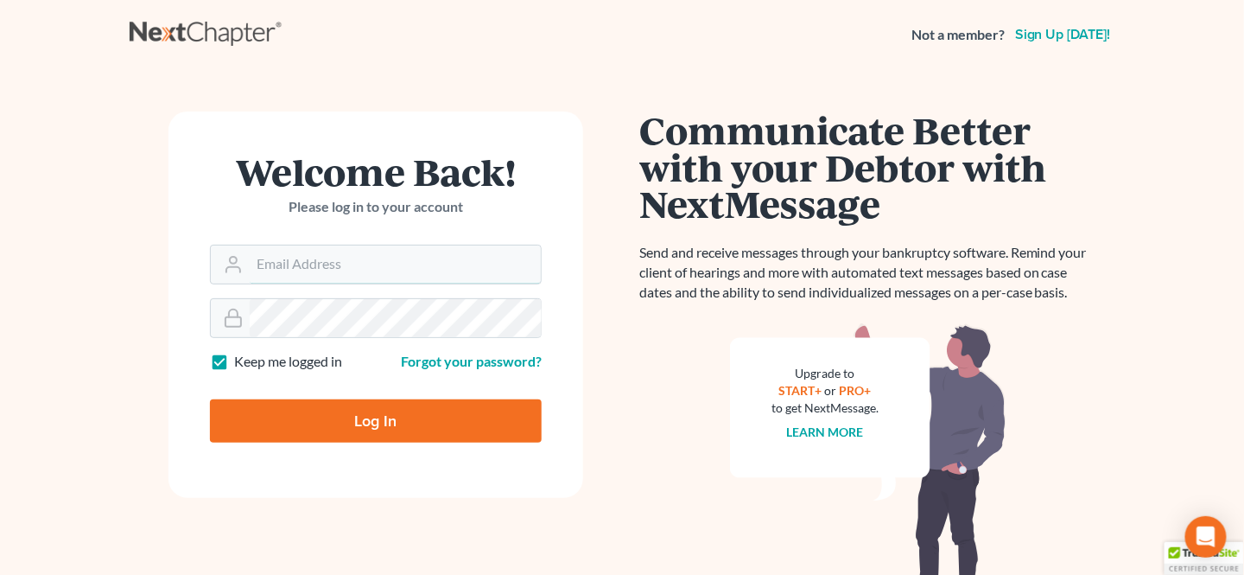
type input "[EMAIL_ADDRESS][DOMAIN_NAME]"
click at [365, 423] on input "Log In" at bounding box center [376, 420] width 332 height 43
type input "Thinking..."
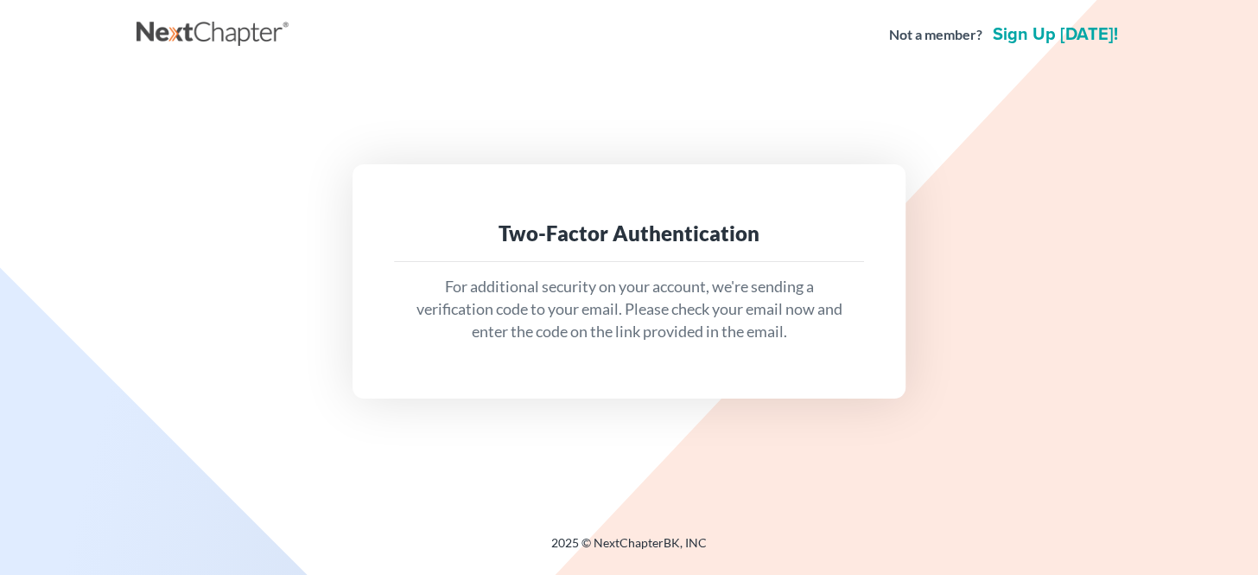
click at [698, 338] on p "For additional security on your account, we're sending a verification code to y…" at bounding box center [629, 309] width 442 height 67
drag, startPoint x: 1052, startPoint y: 314, endPoint x: 1040, endPoint y: 311, distance: 12.6
click at [1052, 311] on div "Two-Factor Authentication For additional security on your account, we're sendin…" at bounding box center [629, 280] width 968 height 233
click at [654, 574] on html "Not a member? Sign up today! Two-Factor Authentication For additional security …" at bounding box center [629, 287] width 1258 height 575
drag, startPoint x: 1018, startPoint y: 335, endPoint x: 913, endPoint y: 346, distance: 105.1
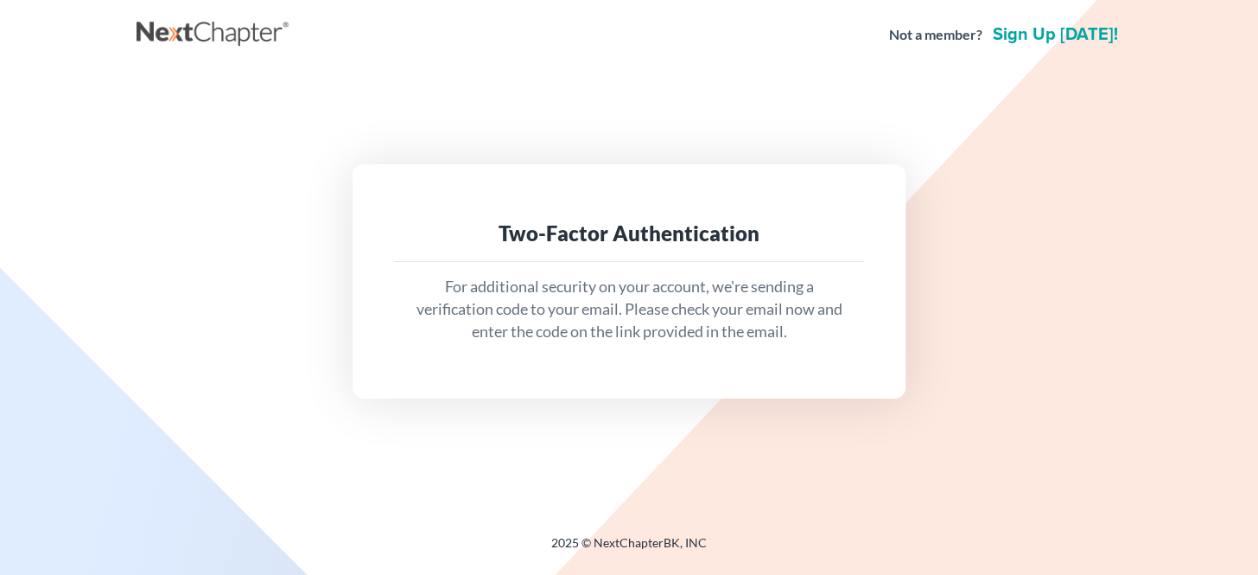
click at [1012, 340] on div "Two-Factor Authentication For additional security on your account, we're sendin…" at bounding box center [629, 280] width 968 height 233
click at [748, 320] on p "For additional security on your account, we're sending a verification code to y…" at bounding box center [629, 309] width 442 height 67
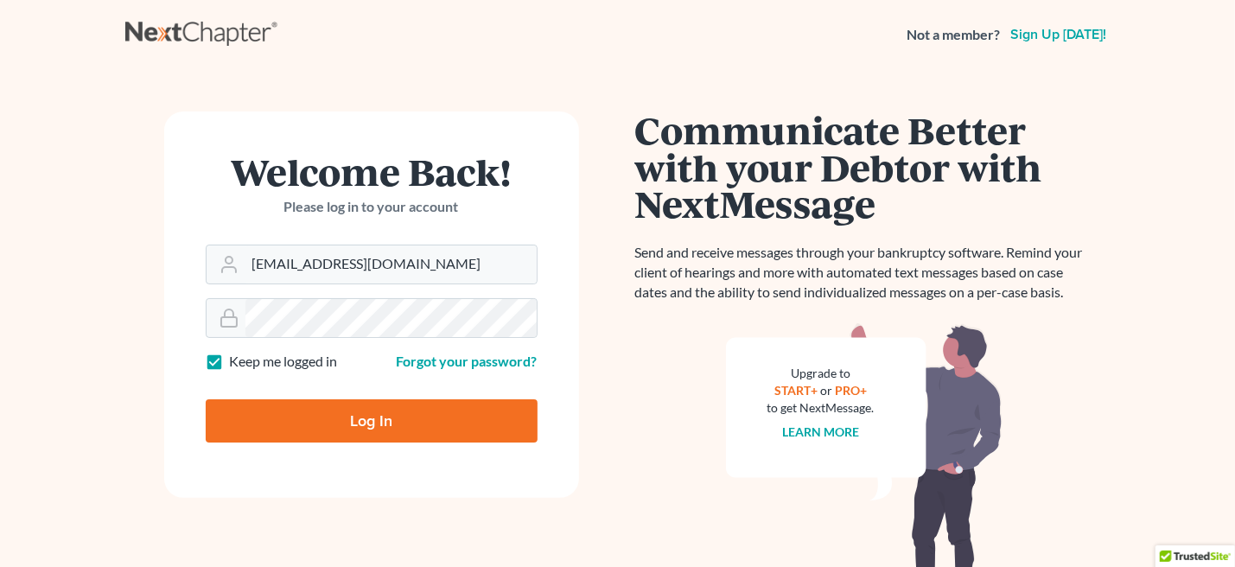
click at [674, 379] on div "Communicate Better with your Debtor with NextMessage Send and receive messages …" at bounding box center [864, 367] width 458 height 513
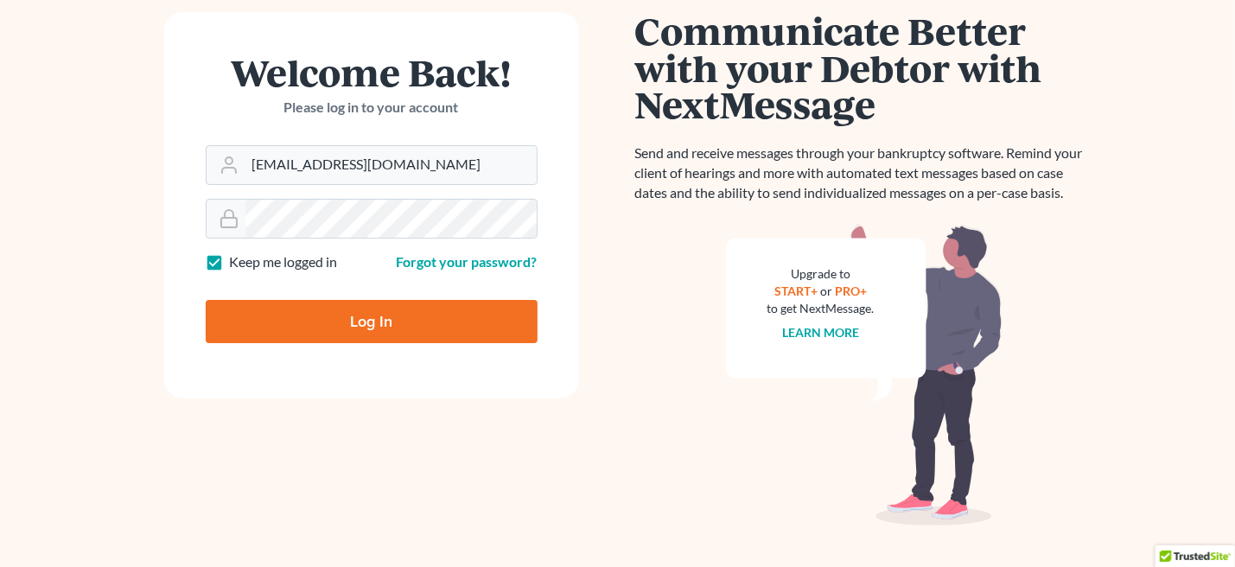
scroll to position [130, 0]
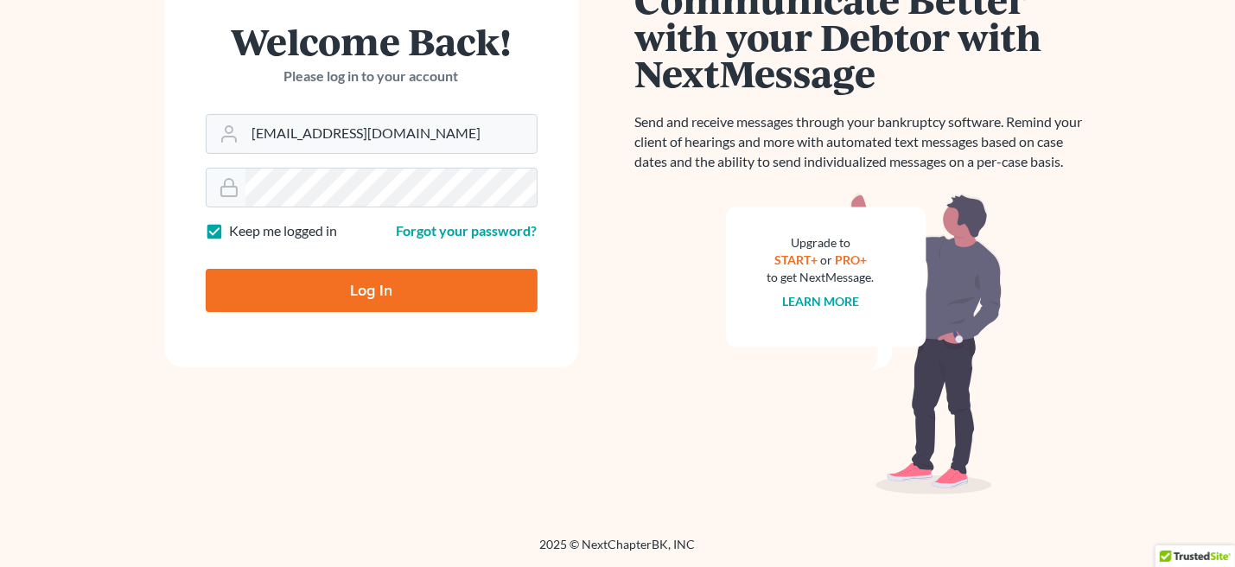
click at [392, 279] on input "Log In" at bounding box center [372, 290] width 332 height 43
type input "Thinking..."
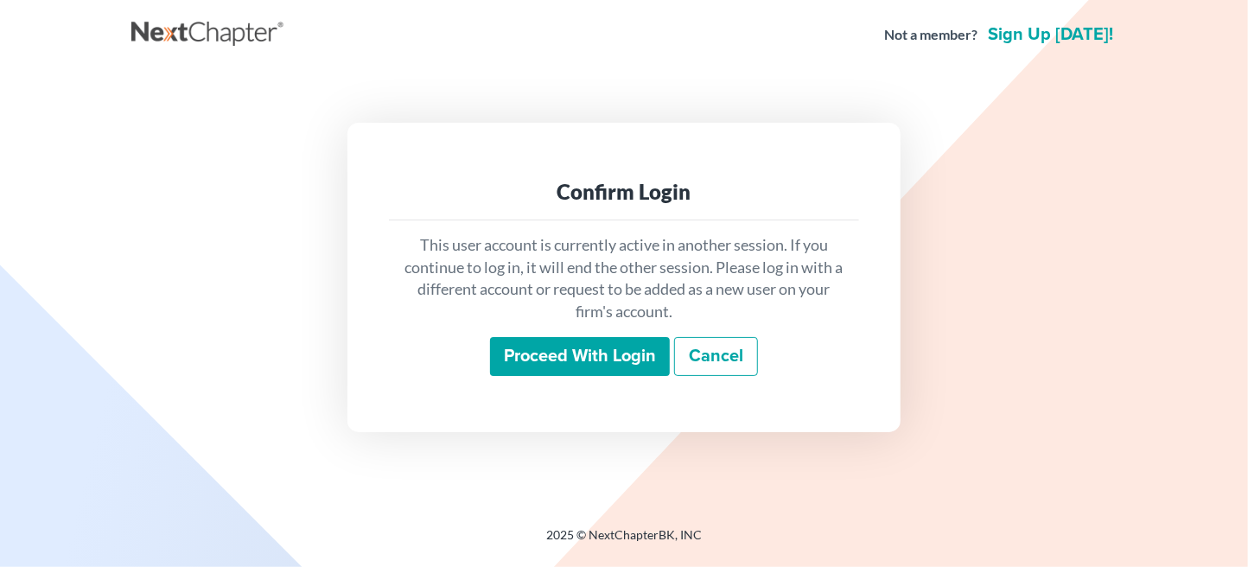
click at [577, 357] on input "Proceed with login" at bounding box center [580, 357] width 180 height 40
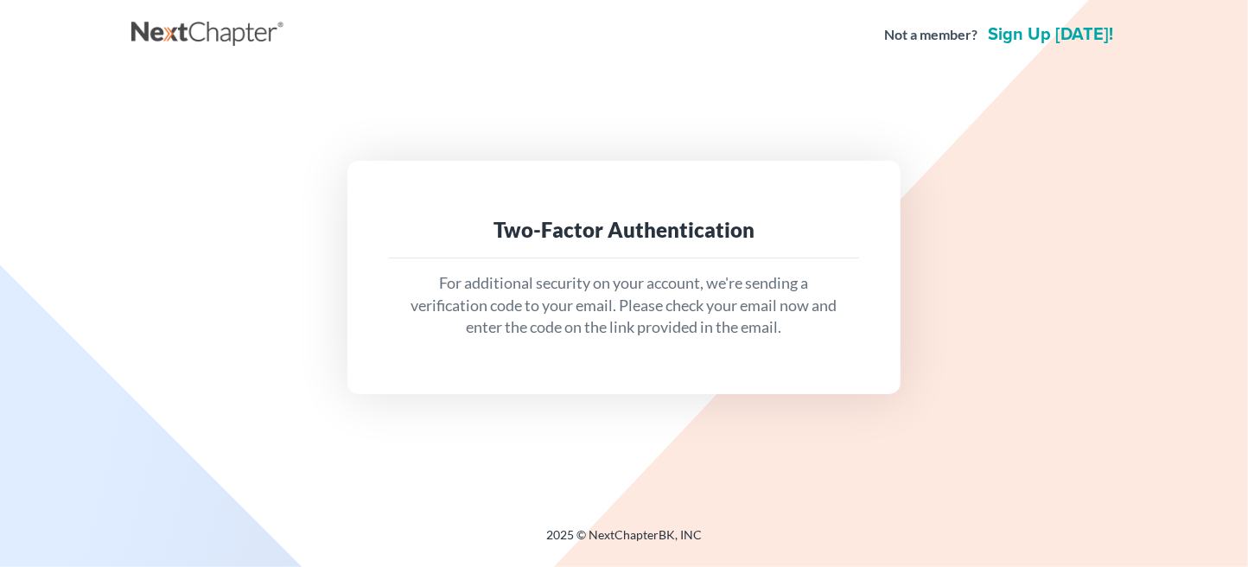
click at [631, 276] on p "For additional security on your account, we're sending a verification code to y…" at bounding box center [624, 305] width 442 height 67
drag, startPoint x: 632, startPoint y: 276, endPoint x: 703, endPoint y: 281, distance: 71.0
click at [673, 281] on p "For additional security on your account, we're sending a verification code to y…" at bounding box center [624, 305] width 442 height 67
click at [856, 295] on div "For additional security on your account, we're sending a verification code to y…" at bounding box center [624, 305] width 470 height 94
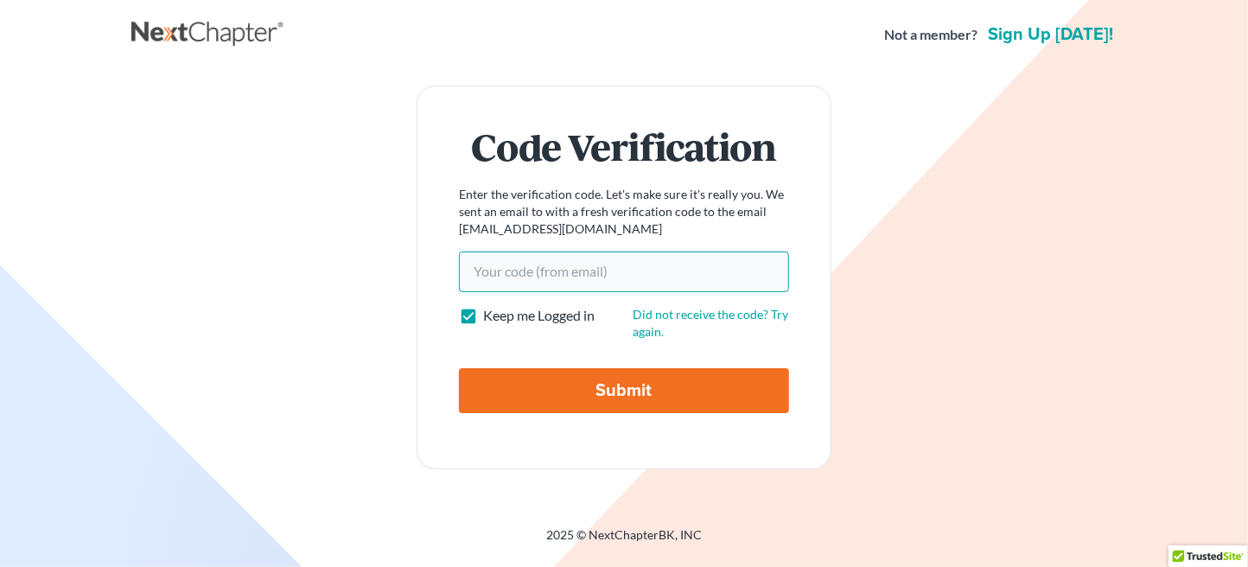
click at [588, 277] on input "Your code(from email)" at bounding box center [624, 271] width 330 height 40
drag, startPoint x: 588, startPoint y: 272, endPoint x: 506, endPoint y: 267, distance: 82.2
drag, startPoint x: 506, startPoint y: 267, endPoint x: 968, endPoint y: 261, distance: 461.4
click at [968, 261] on div "Code Verification Enter the verification code. Let's make sure it's really you.…" at bounding box center [624, 277] width 968 height 383
click at [542, 270] on input "Your code(from email)" at bounding box center [624, 271] width 330 height 40
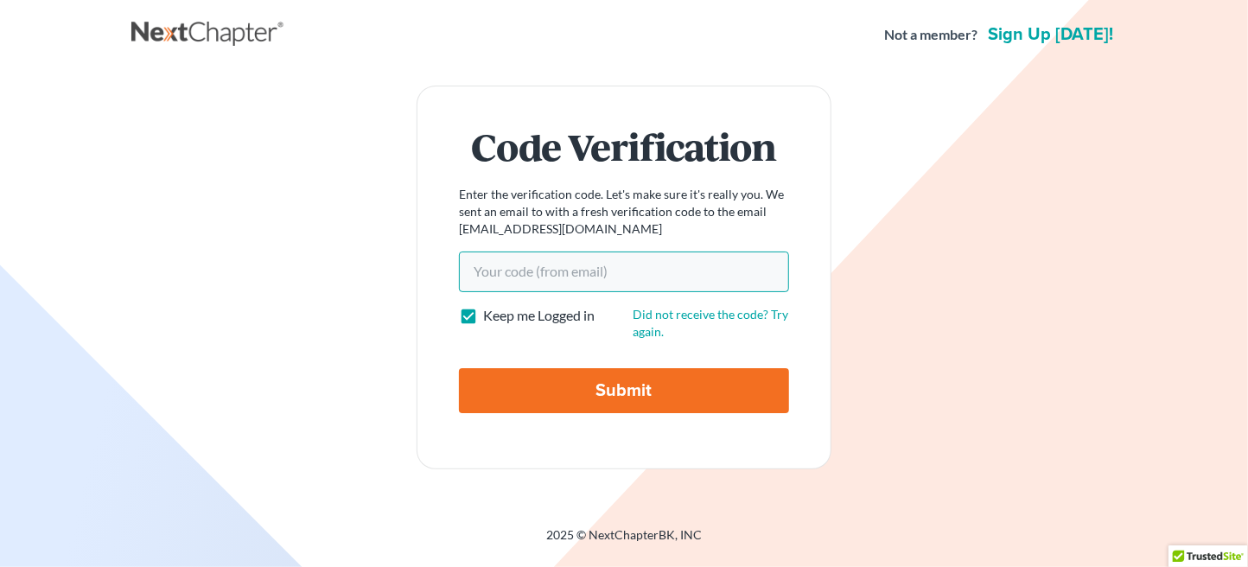
paste input "9150e7"
type input "9150e7"
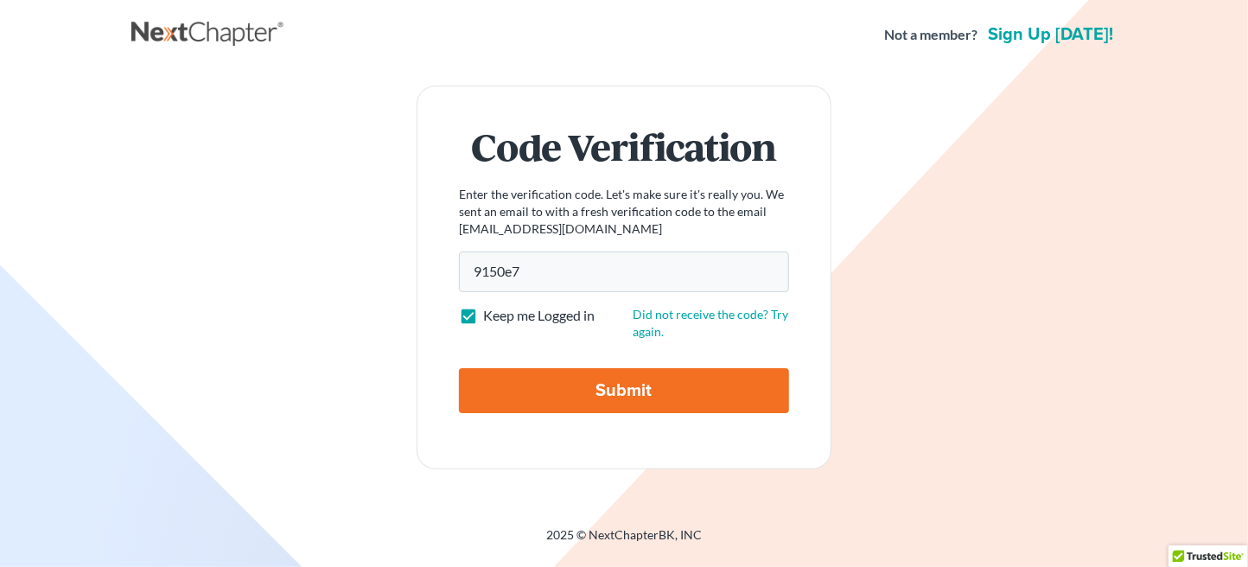
drag, startPoint x: 626, startPoint y: 387, endPoint x: 702, endPoint y: 387, distance: 76.9
click at [626, 387] on input "Submit" at bounding box center [624, 390] width 330 height 45
type input "Thinking..."
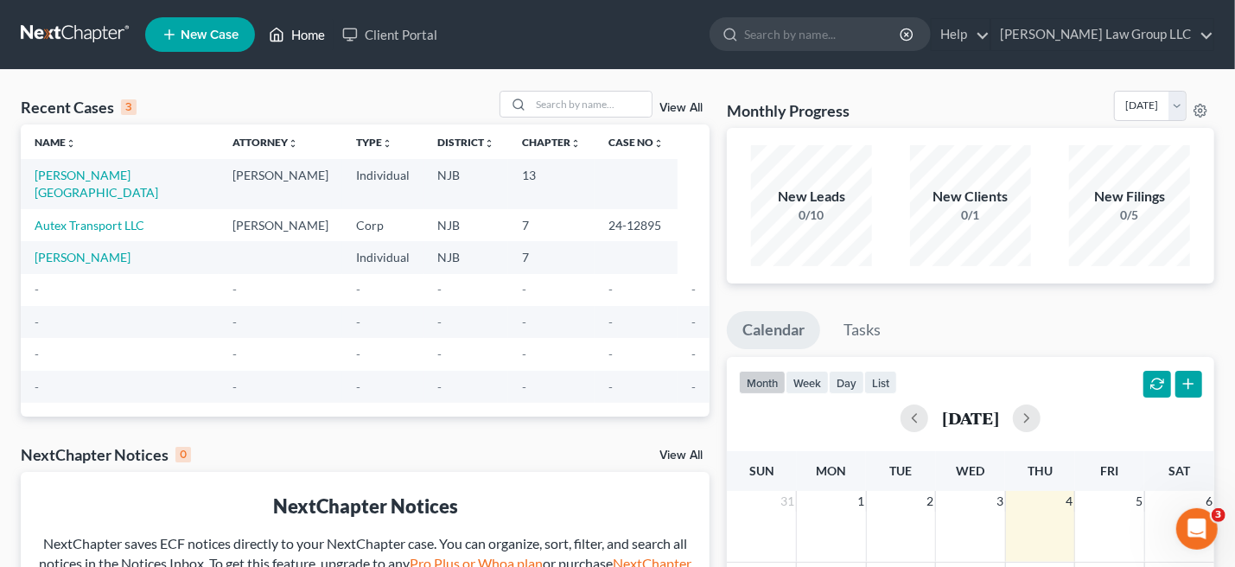
click at [312, 31] on link "Home" at bounding box center [296, 34] width 73 height 31
click at [835, 34] on input "search" at bounding box center [823, 34] width 158 height 32
click at [124, 277] on td "-" at bounding box center [120, 290] width 198 height 32
click at [298, 30] on link "Home" at bounding box center [296, 34] width 73 height 31
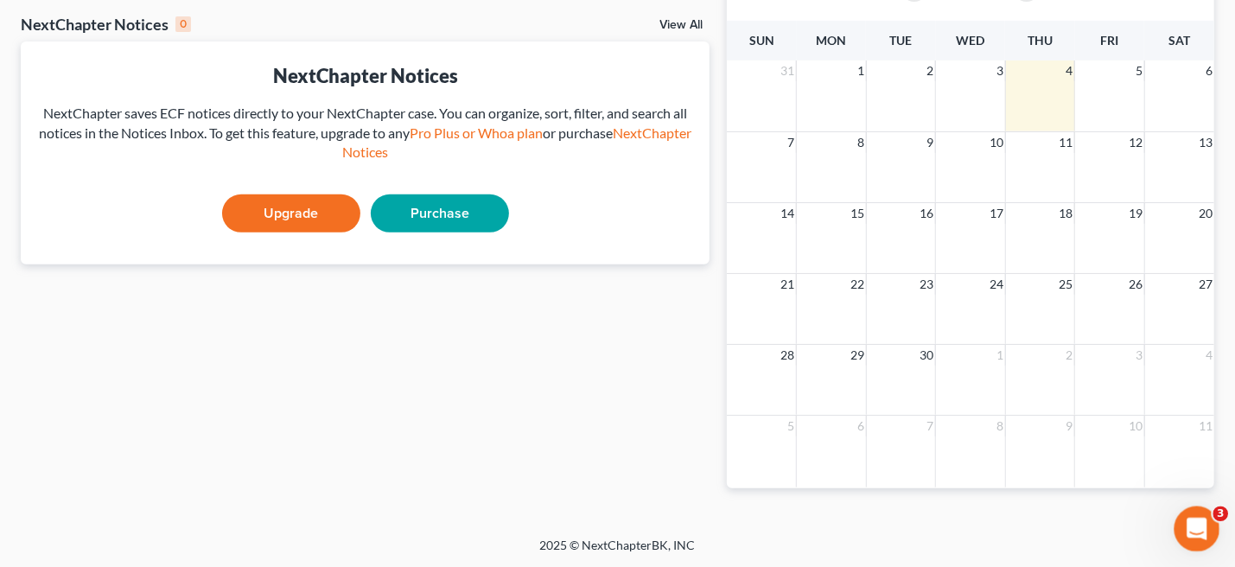
click at [1180, 508] on div "Open Intercom Messenger" at bounding box center [1194, 526] width 57 height 57
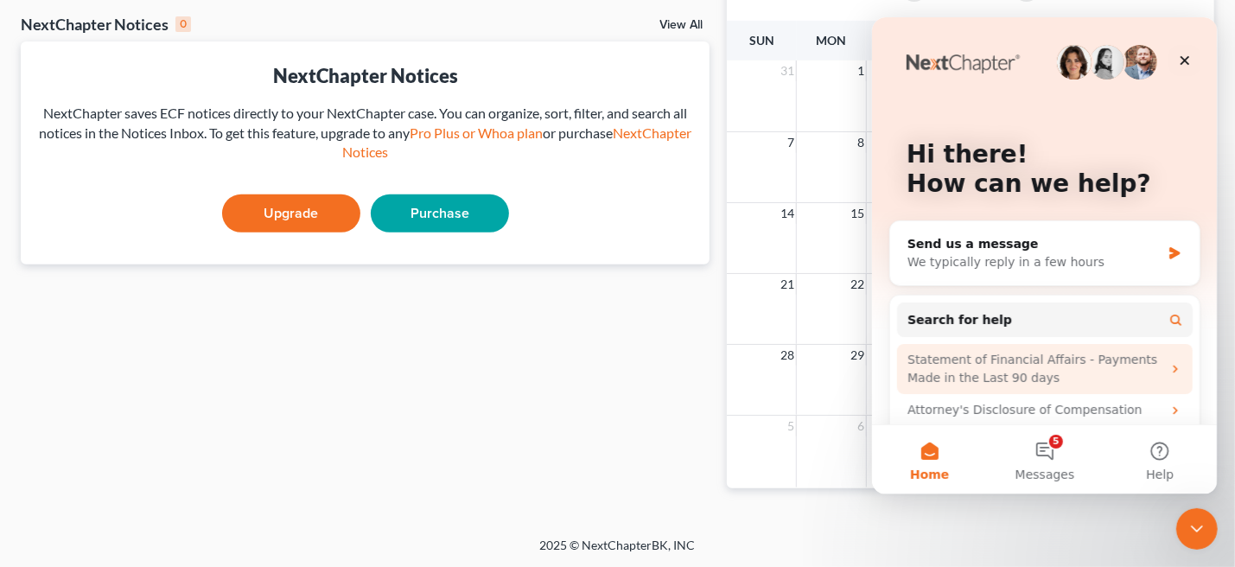
scroll to position [80, 0]
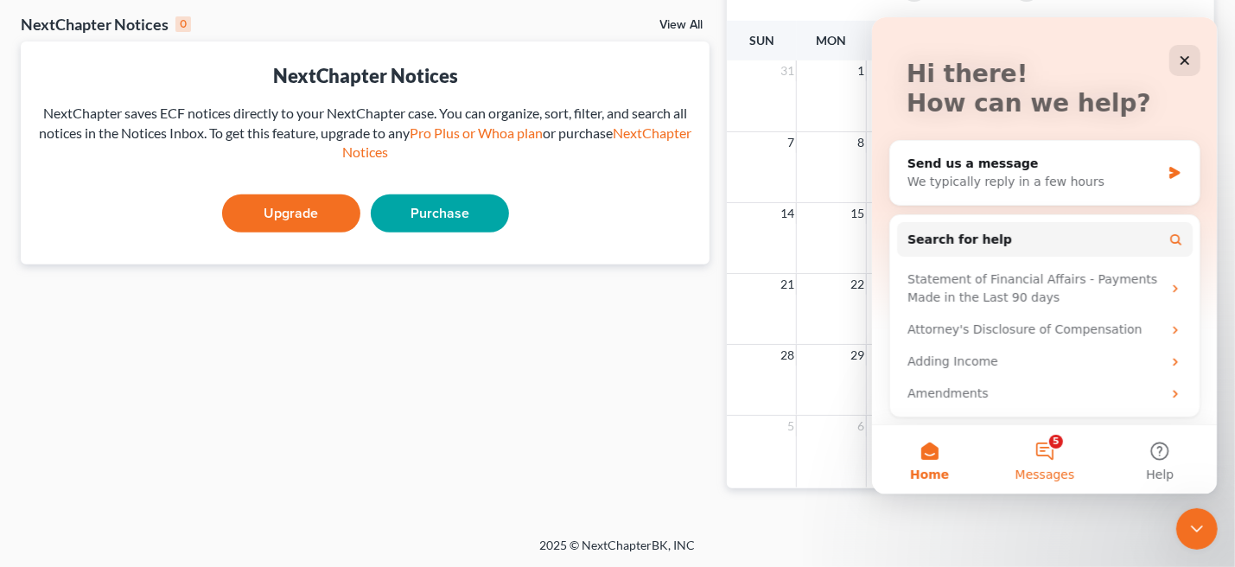
click at [1039, 460] on button "5 Messages" at bounding box center [1043, 459] width 115 height 69
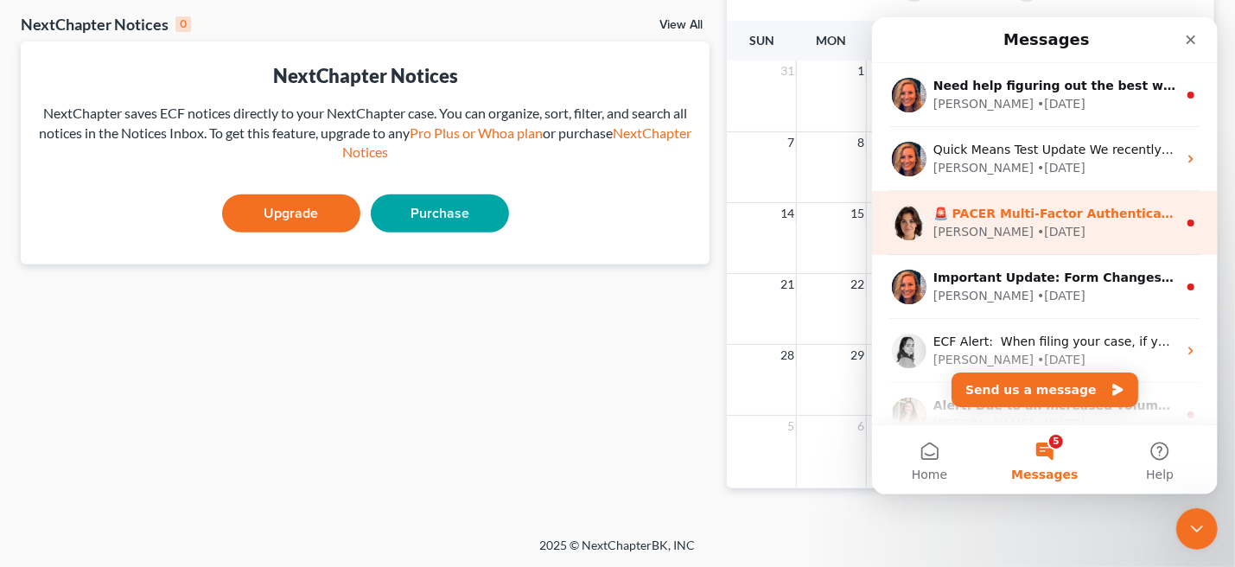
click at [1186, 220] on circle "Intercom messenger" at bounding box center [1189, 222] width 7 height 7
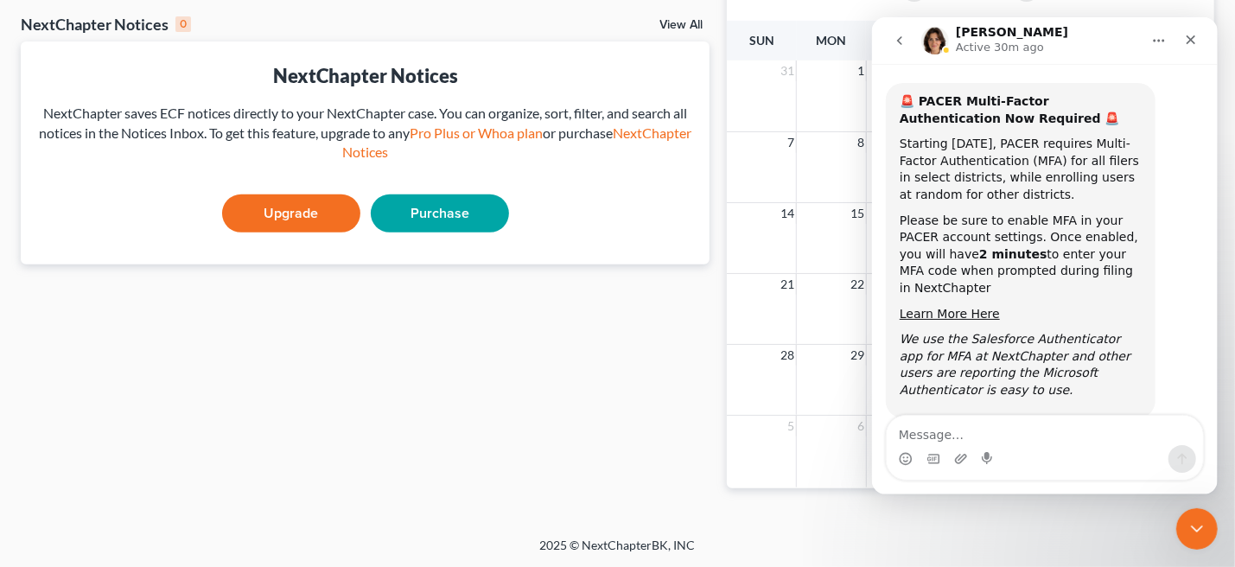
scroll to position [91, 0]
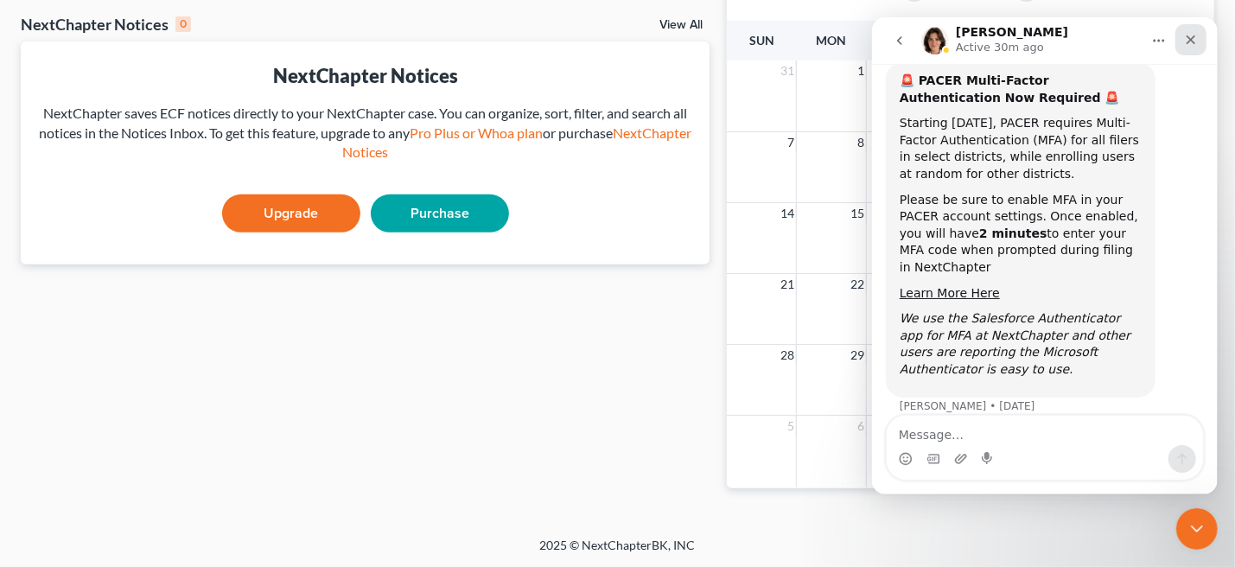
click at [1188, 39] on icon "Close" at bounding box center [1190, 40] width 10 height 10
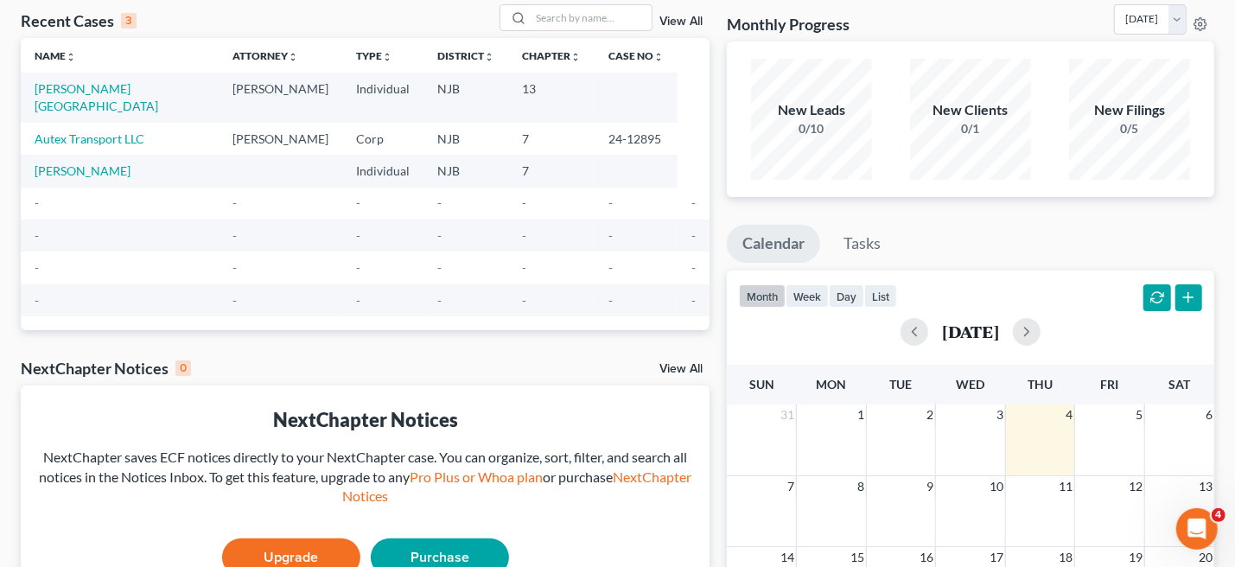
scroll to position [0, 0]
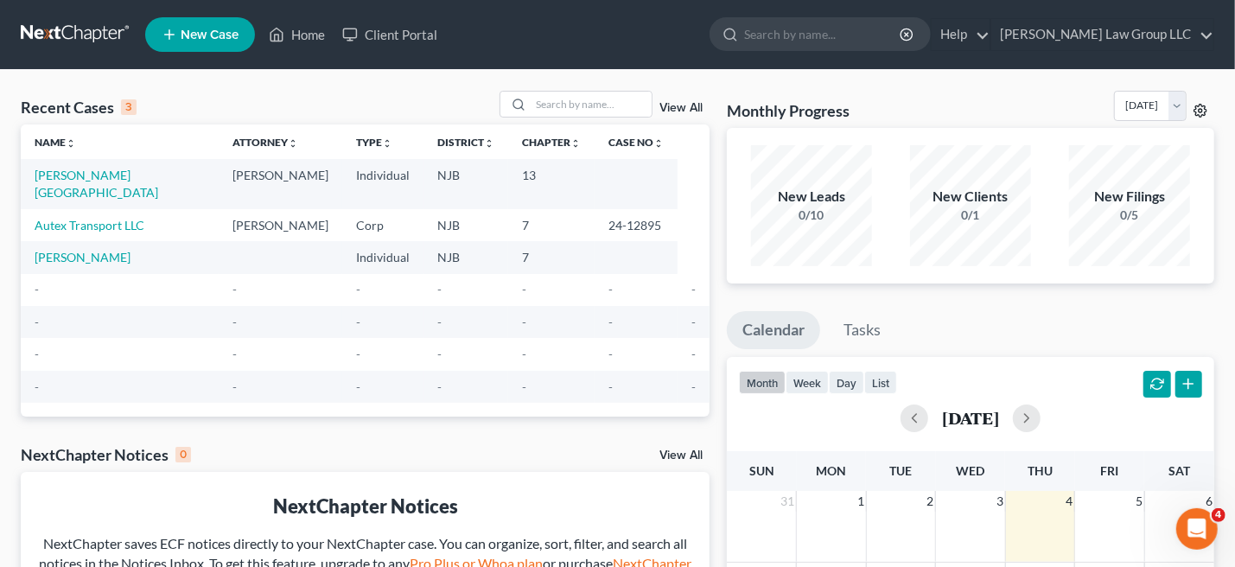
click at [1198, 109] on circle at bounding box center [1199, 110] width 3 height 3
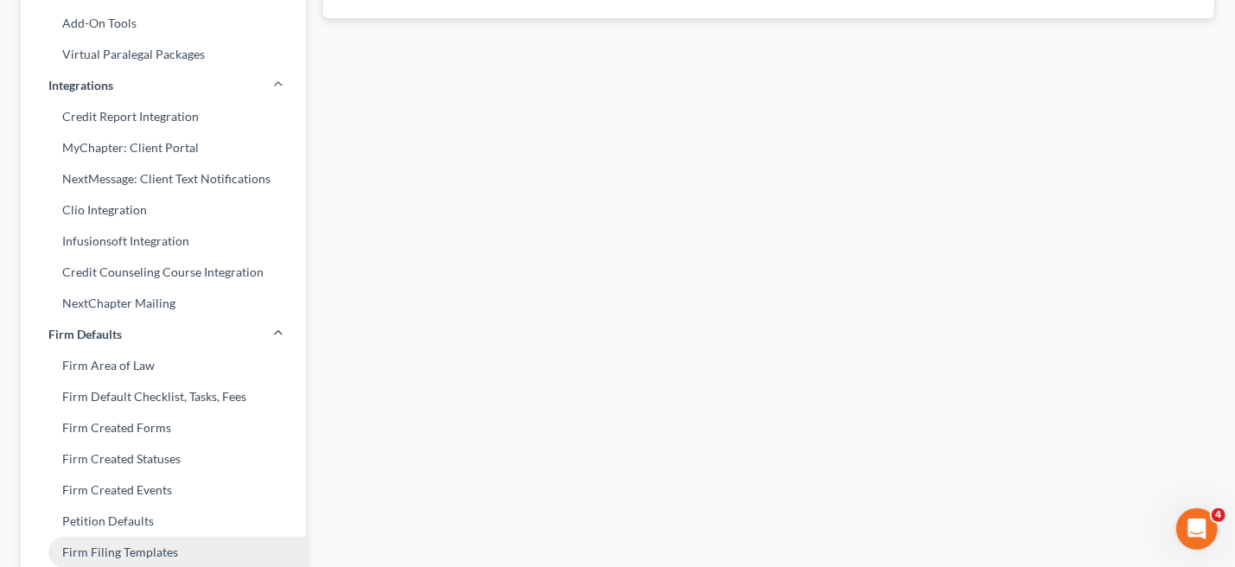
scroll to position [691, 0]
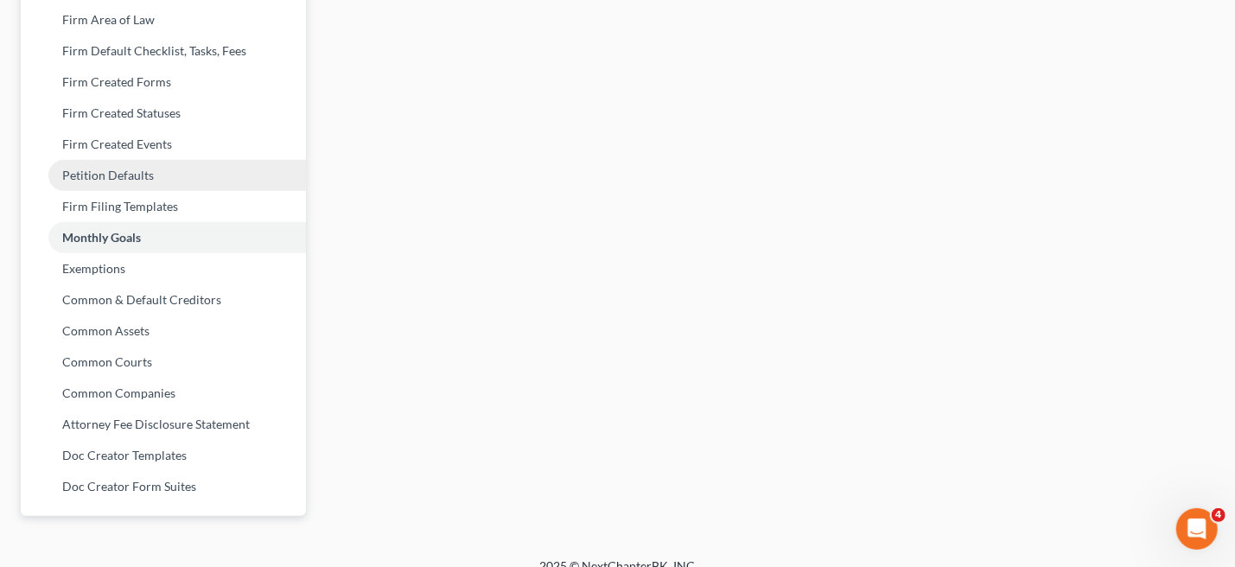
click at [148, 166] on link "Petition Defaults" at bounding box center [163, 175] width 285 height 31
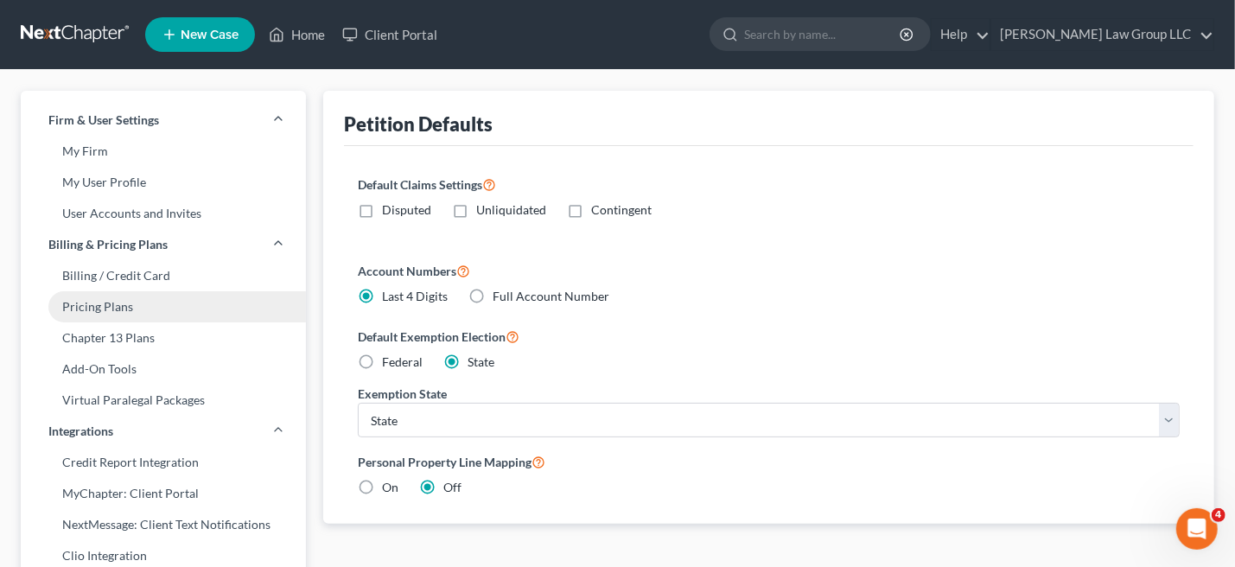
click at [115, 305] on link "Pricing Plans" at bounding box center [163, 306] width 285 height 31
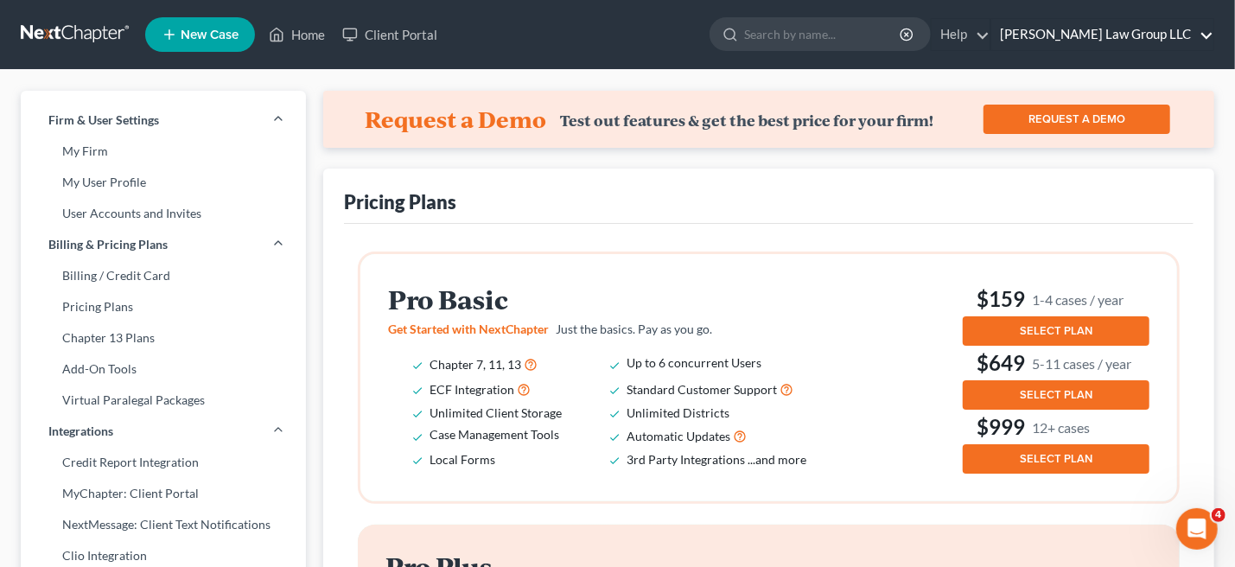
click at [1202, 34] on link "[PERSON_NAME] Law Group LLC" at bounding box center [1102, 34] width 222 height 31
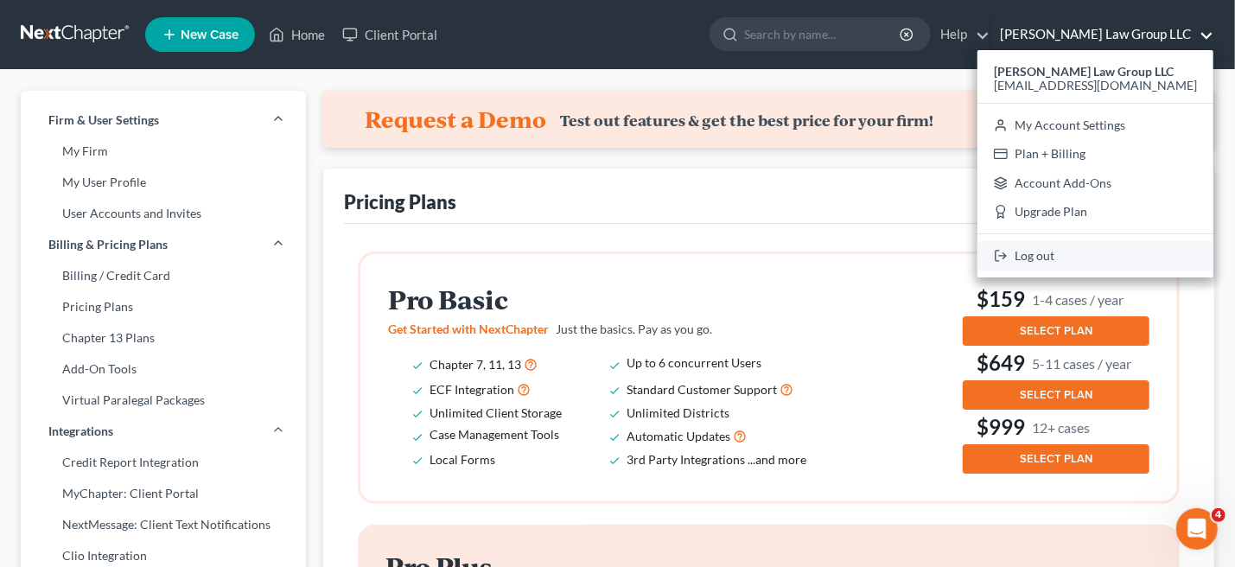
click at [1112, 252] on link "Log out" at bounding box center [1095, 255] width 236 height 29
